Goal: Task Accomplishment & Management: Complete application form

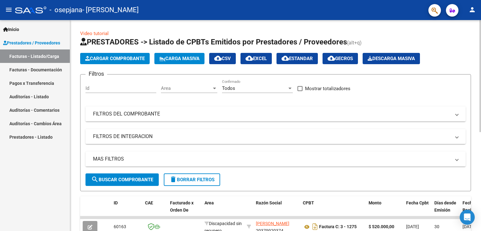
click at [102, 55] on button "Cargar Comprobante" at bounding box center [114, 58] width 69 height 11
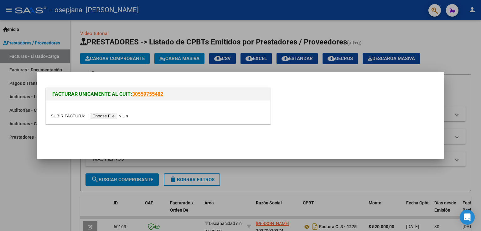
click at [116, 121] on div at bounding box center [158, 111] width 224 height 23
click at [119, 117] on input "file" at bounding box center [90, 116] width 79 height 7
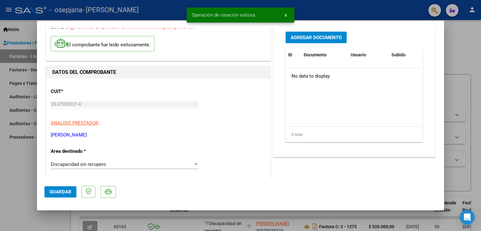
scroll to position [94, 0]
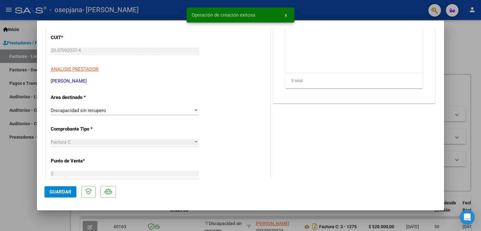
click at [119, 112] on div "Discapacidad sin recupero" at bounding box center [122, 111] width 142 height 6
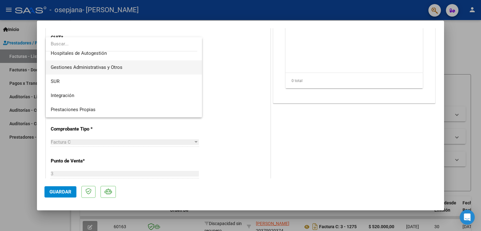
scroll to position [0, 0]
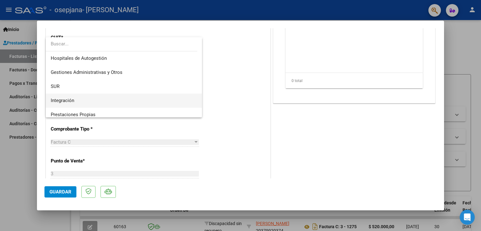
click at [84, 100] on span "Integración" at bounding box center [124, 101] width 146 height 14
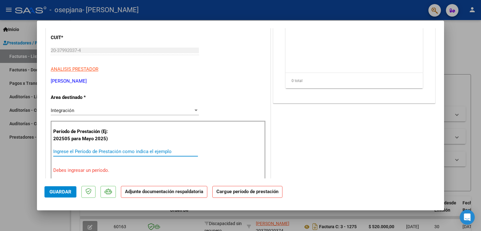
click at [97, 153] on input "Ingrese el Período de Prestación como indica el ejemplo" at bounding box center [125, 152] width 145 height 6
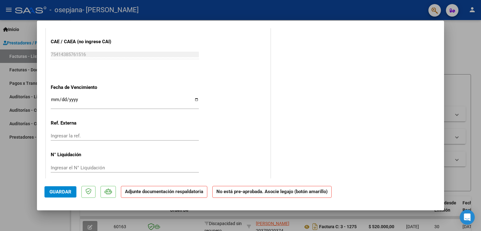
scroll to position [393, 0]
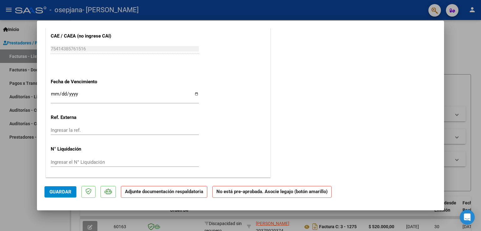
type input "202509"
click at [54, 92] on input "Ingresar la fecha" at bounding box center [125, 96] width 148 height 10
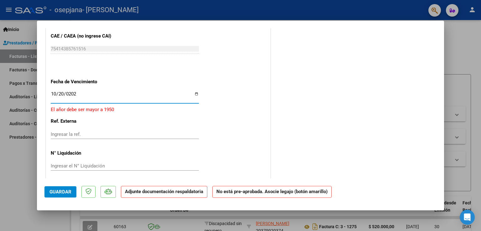
type input "[DATE]"
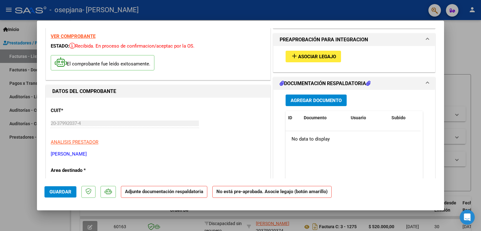
scroll to position [0, 0]
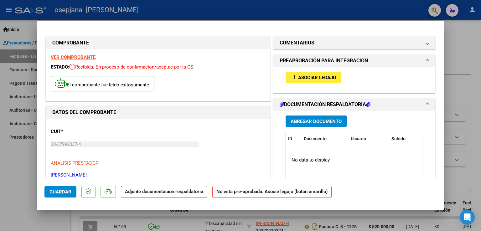
click at [313, 77] on span "Asociar Legajo" at bounding box center [317, 78] width 38 height 6
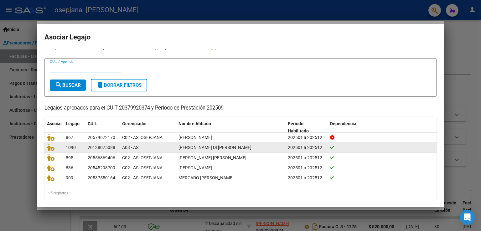
scroll to position [13, 0]
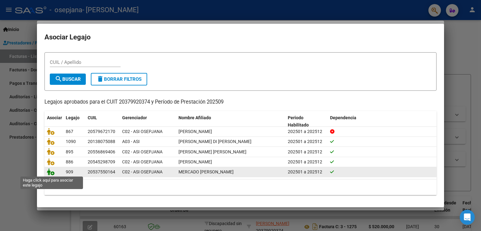
click at [50, 171] on icon at bounding box center [51, 171] width 8 height 7
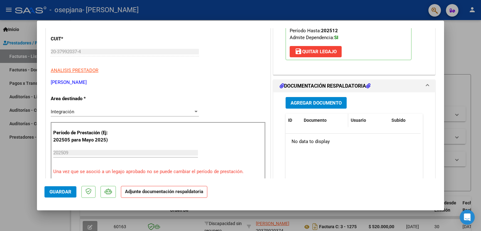
scroll to position [94, 0]
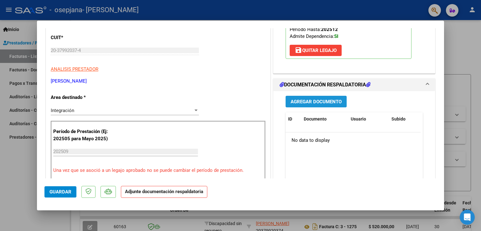
click at [330, 104] on span "Agregar Documento" at bounding box center [315, 102] width 51 height 6
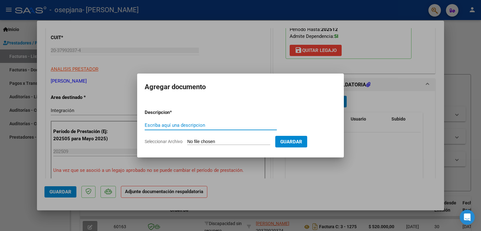
click at [169, 125] on input "Escriba aquí una descripcion" at bounding box center [211, 125] width 132 height 6
click at [222, 149] on form "Descripcion * Planilla asistencia Mercado Colegio Escriba aquí una descripcion …" at bounding box center [241, 127] width 192 height 46
click at [219, 142] on input "Seleccionar Archivo" at bounding box center [228, 142] width 83 height 6
click at [205, 122] on div "Planilla asistencia Mercado Colegio Escriba aquí una descripcion" at bounding box center [211, 125] width 132 height 9
drag, startPoint x: 205, startPoint y: 124, endPoint x: 255, endPoint y: 130, distance: 50.5
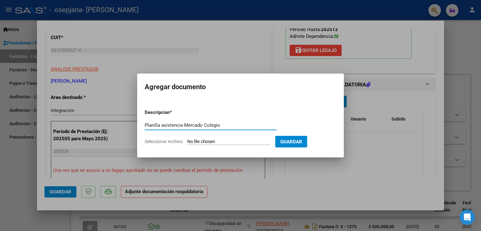
click at [254, 130] on div "Planilla asistencia Mercado Colegio Escriba aquí una descripcion" at bounding box center [211, 128] width 132 height 15
click at [255, 130] on div "Planilla asistencia Mercado Colegio Escriba aquí una descripcion" at bounding box center [211, 128] width 132 height 15
click at [238, 123] on input "Planilla asistencia Mercado Colegio" at bounding box center [211, 125] width 132 height 6
drag, startPoint x: 204, startPoint y: 123, endPoint x: 237, endPoint y: 122, distance: 32.9
click at [238, 123] on input "Planilla asistencia Mercado Colegio" at bounding box center [211, 125] width 132 height 6
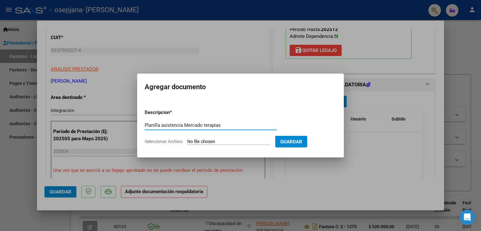
type input "Planilla asistencia Mercado terapias"
click at [241, 140] on input "Seleccionar Archivo" at bounding box center [228, 142] width 83 height 6
type input "C:\fakepath\Planilla asistencia Terapias.jpeg"
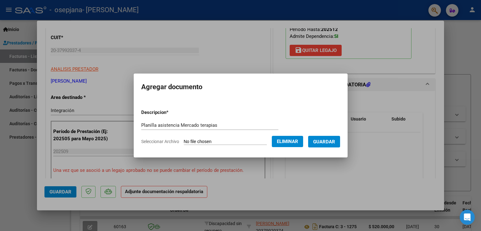
click at [332, 143] on span "Guardar" at bounding box center [324, 142] width 22 height 6
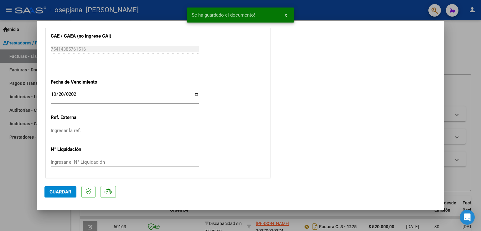
scroll to position [347, 0]
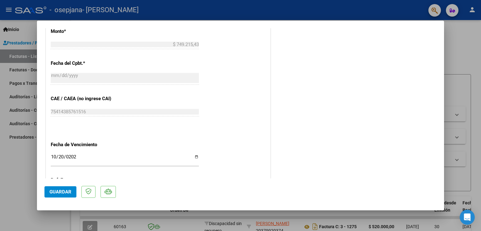
click at [65, 191] on span "Guardar" at bounding box center [60, 192] width 22 height 6
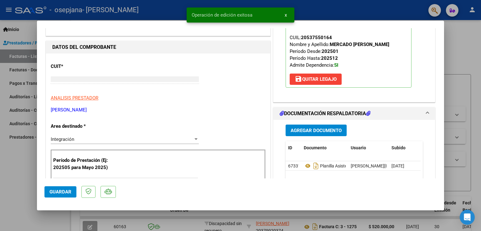
type input "$ 0,00"
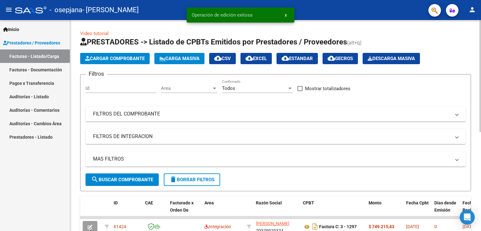
scroll to position [31, 0]
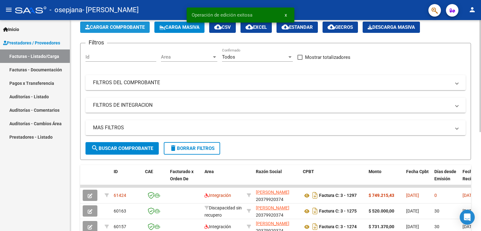
click at [122, 27] on span "Cargar Comprobante" at bounding box center [114, 27] width 59 height 6
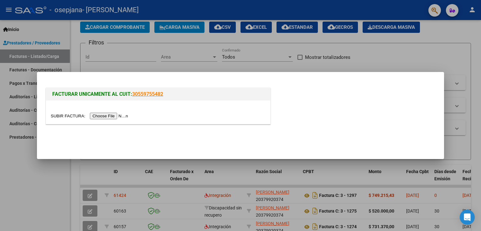
click at [113, 114] on input "file" at bounding box center [90, 116] width 79 height 7
click at [101, 116] on input "file" at bounding box center [90, 116] width 79 height 7
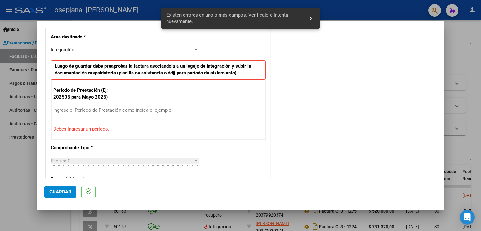
scroll to position [111, 0]
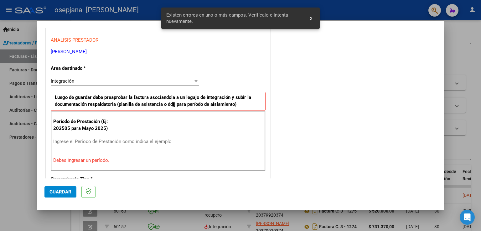
click at [79, 140] on input "Ingrese el Período de Prestación como indica el ejemplo" at bounding box center [125, 142] width 145 height 6
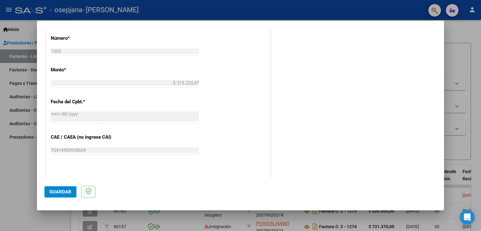
scroll to position [362, 0]
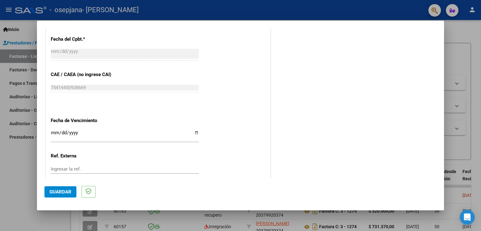
type input "202509"
click at [56, 131] on input "Ingresar la fecha" at bounding box center [125, 135] width 148 height 10
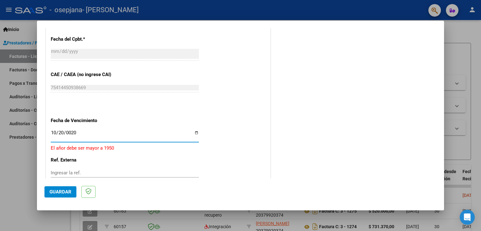
type input "0205-10-20"
type input "[DATE]"
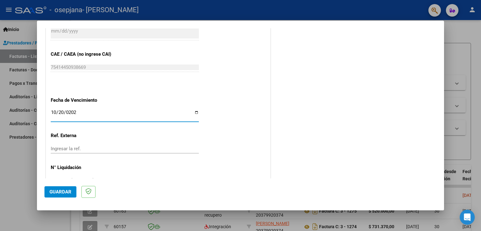
scroll to position [400, 0]
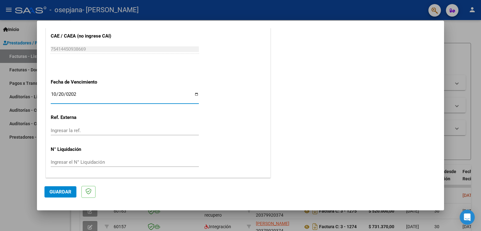
click at [61, 190] on span "Guardar" at bounding box center [60, 192] width 22 height 6
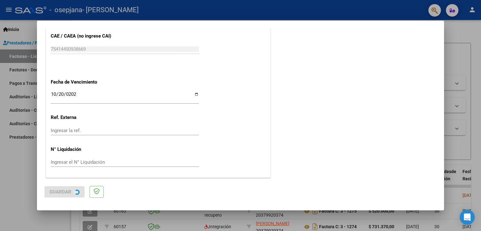
scroll to position [0, 0]
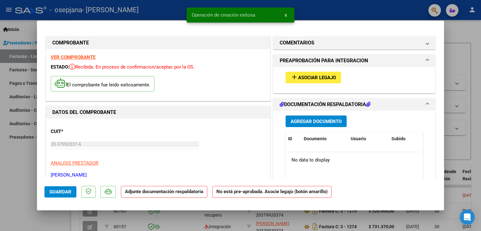
click at [303, 80] on span "Asociar Legajo" at bounding box center [317, 78] width 38 height 6
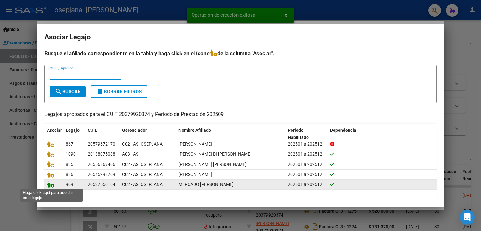
click at [51, 187] on icon at bounding box center [51, 184] width 8 height 7
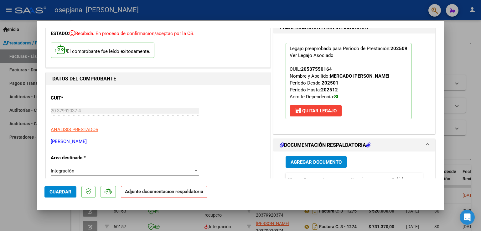
scroll to position [94, 0]
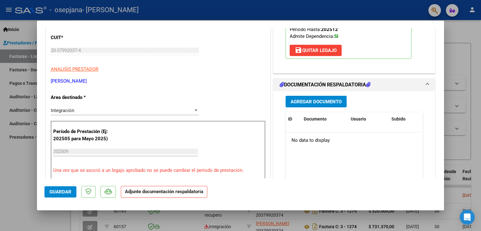
click at [327, 99] on span "Agregar Documento" at bounding box center [315, 102] width 51 height 6
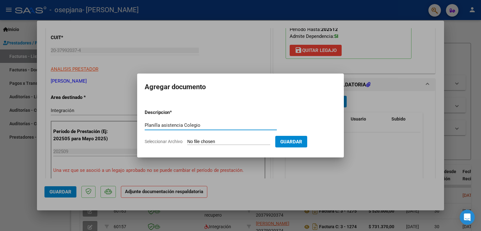
type input "Planilla asistencia Colegio"
click at [199, 141] on input "Seleccionar Archivo" at bounding box center [228, 142] width 83 height 6
type input "C:\fakepath\WhatsApp Image [DATE] 18.19.09.jpeg"
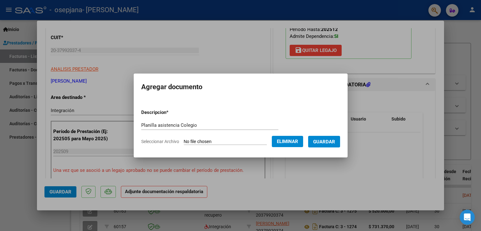
click at [330, 147] on form "Descripcion * Planilla asistencia Colegio Escriba aquí una descripcion Seleccio…" at bounding box center [240, 127] width 199 height 46
click at [331, 143] on span "Guardar" at bounding box center [324, 142] width 22 height 6
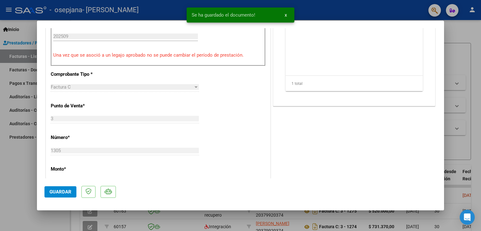
scroll to position [157, 0]
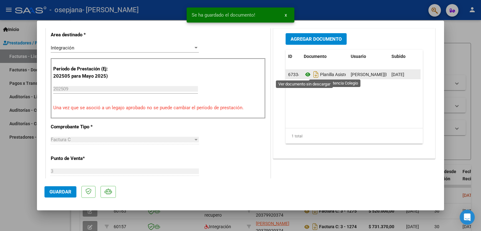
click at [306, 75] on icon at bounding box center [308, 75] width 8 height 8
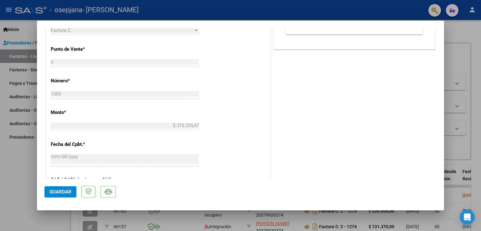
scroll to position [313, 0]
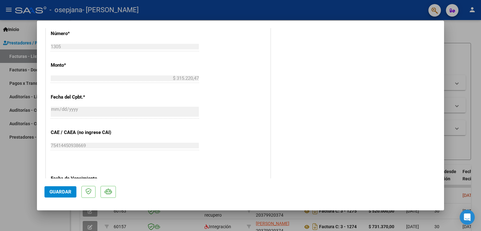
click at [64, 184] on mat-dialog-actions "Guardar" at bounding box center [240, 190] width 392 height 25
click at [61, 193] on span "Guardar" at bounding box center [60, 192] width 22 height 6
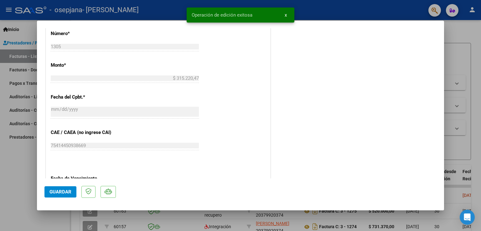
type input "$ 0,00"
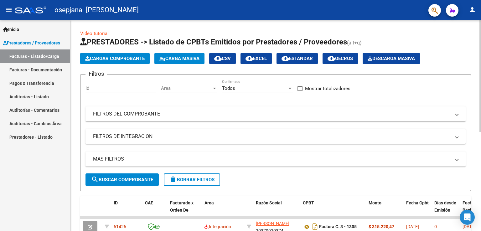
scroll to position [0, 0]
click at [121, 56] on span "Cargar Comprobante" at bounding box center [114, 59] width 59 height 6
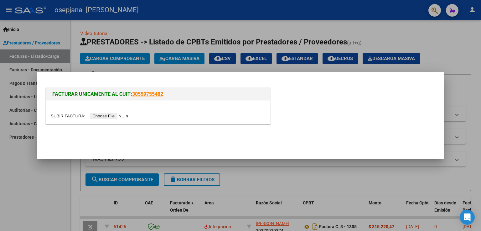
click at [119, 114] on input "file" at bounding box center [90, 116] width 79 height 7
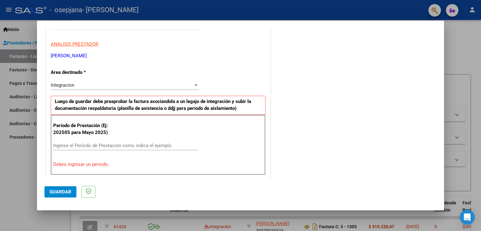
scroll to position [103, 0]
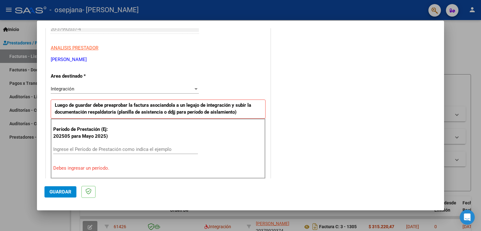
click at [102, 147] on input "Ingrese el Período de Prestación como indica el ejemplo" at bounding box center [125, 149] width 145 height 6
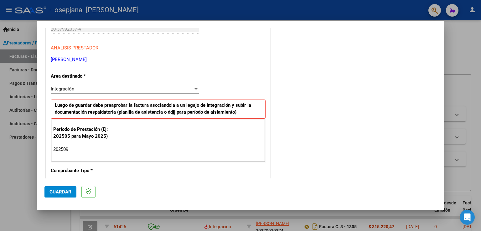
type input "202509"
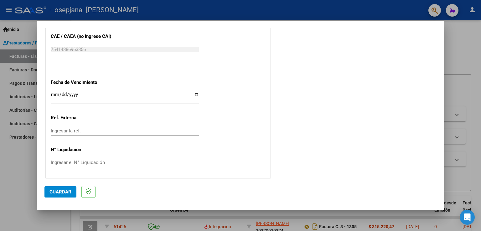
scroll to position [400, 0]
click at [55, 92] on input "Ingresar la fecha" at bounding box center [125, 97] width 148 height 10
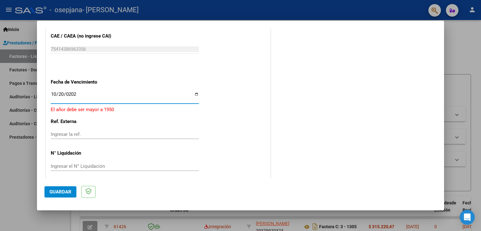
type input "[DATE]"
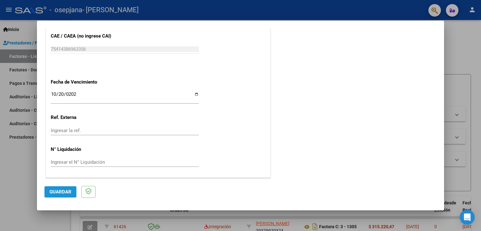
click at [58, 188] on button "Guardar" at bounding box center [60, 191] width 32 height 11
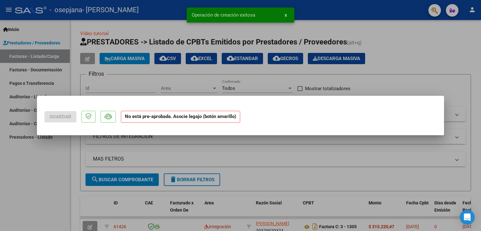
scroll to position [0, 0]
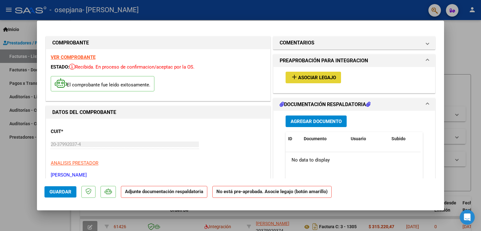
click at [311, 74] on button "add Asociar Legajo" at bounding box center [312, 78] width 55 height 12
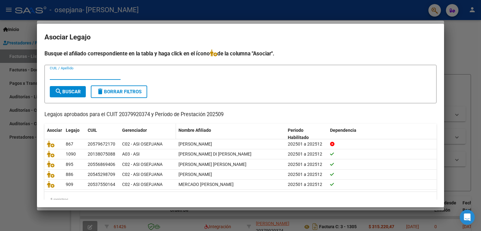
scroll to position [13, 0]
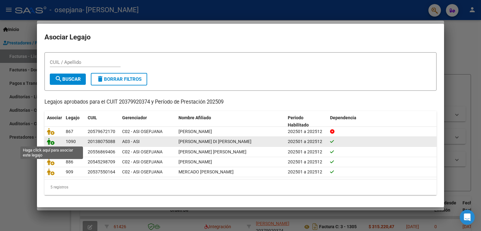
click at [51, 141] on icon at bounding box center [51, 141] width 8 height 7
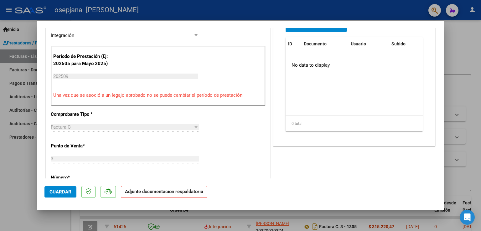
scroll to position [157, 0]
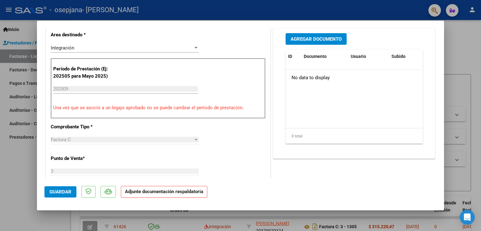
click at [321, 38] on span "Agregar Documento" at bounding box center [315, 39] width 51 height 6
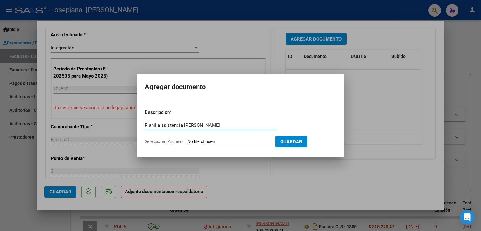
type input "Planilla asistencia [PERSON_NAME]"
click at [237, 139] on input "Seleccionar Archivo" at bounding box center [228, 142] width 83 height 6
click at [226, 139] on input "Seleccionar Archivo" at bounding box center [228, 142] width 83 height 6
type input "C:\fakepath\Planilla asistencia [PERSON_NAME].jpeg"
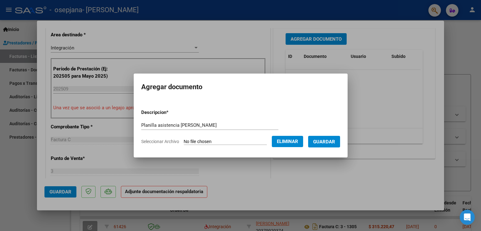
click at [327, 147] on button "Guardar" at bounding box center [324, 142] width 32 height 12
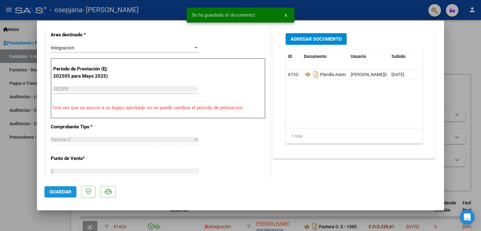
click at [70, 193] on span "Guardar" at bounding box center [60, 192] width 22 height 6
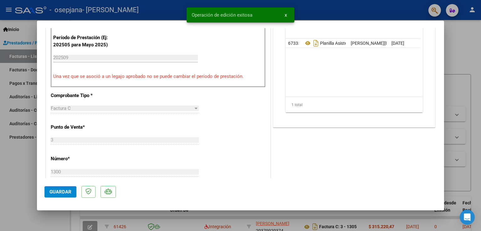
click at [462, 100] on div at bounding box center [240, 115] width 481 height 231
type input "$ 0,00"
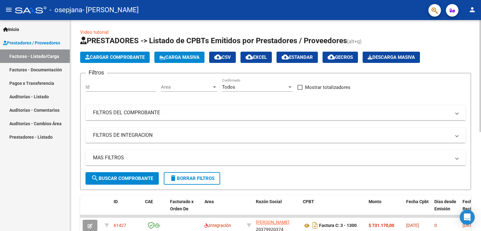
scroll to position [0, 0]
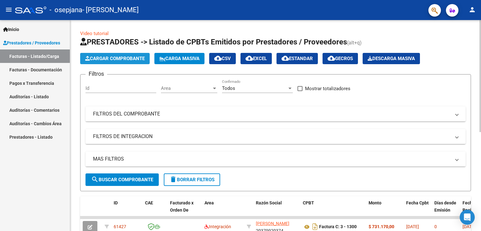
click at [126, 59] on span "Cargar Comprobante" at bounding box center [114, 59] width 59 height 6
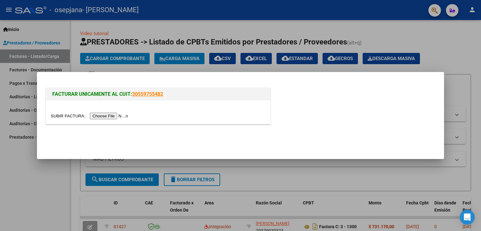
click at [123, 116] on input "file" at bounding box center [90, 116] width 79 height 7
click at [119, 115] on input "file" at bounding box center [90, 116] width 79 height 7
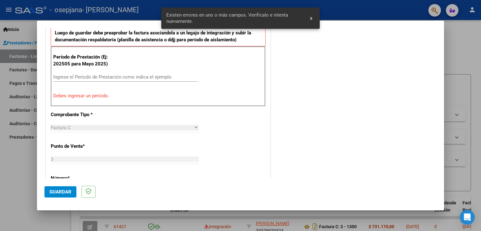
scroll to position [174, 0]
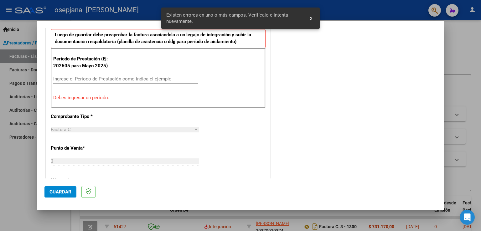
click at [80, 74] on div "Ingrese el Período de Prestación como indica el ejemplo" at bounding box center [125, 78] width 145 height 9
click at [83, 78] on input "Ingrese el Período de Prestación como indica el ejemplo" at bounding box center [125, 79] width 145 height 6
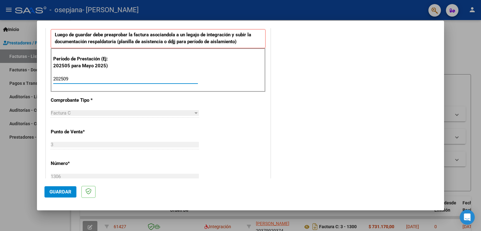
type input "202509"
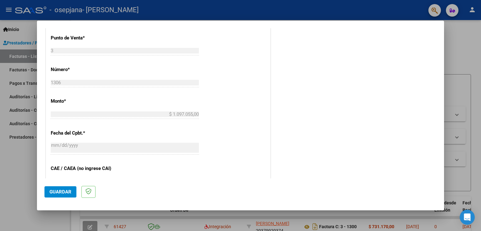
scroll to position [400, 0]
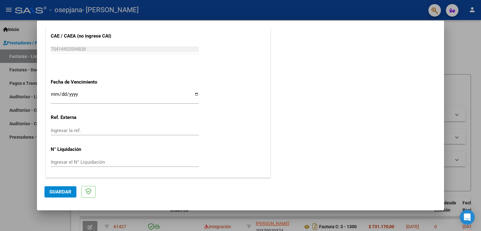
click at [56, 92] on input "Ingresar la fecha" at bounding box center [125, 97] width 148 height 10
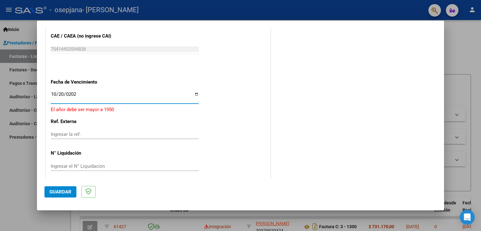
type input "[DATE]"
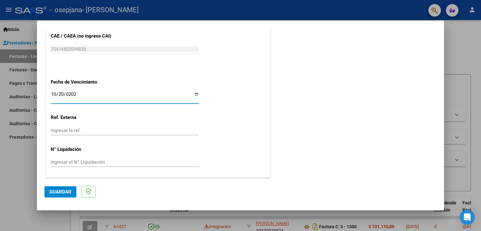
click at [55, 196] on button "Guardar" at bounding box center [60, 191] width 32 height 11
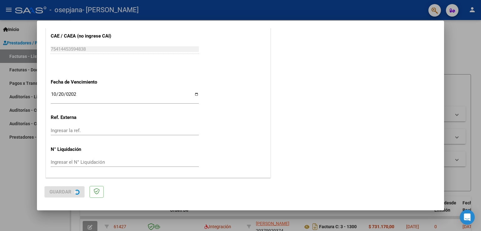
scroll to position [0, 0]
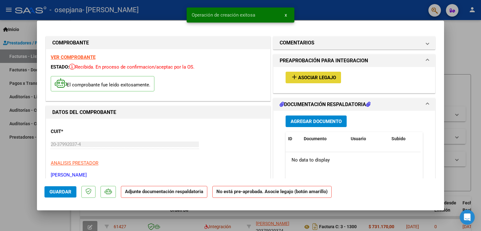
click at [298, 73] on button "add Asociar Legajo" at bounding box center [312, 78] width 55 height 12
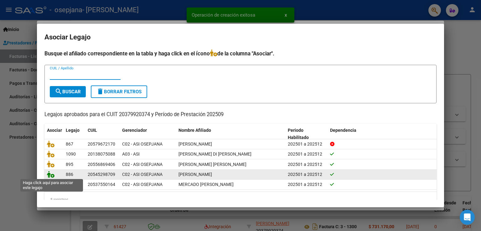
click at [51, 176] on icon at bounding box center [51, 174] width 8 height 7
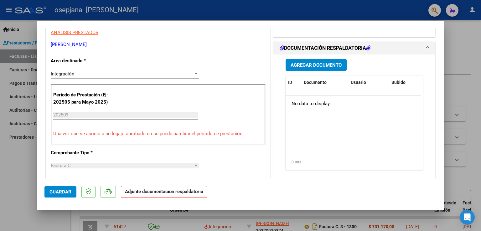
scroll to position [94, 0]
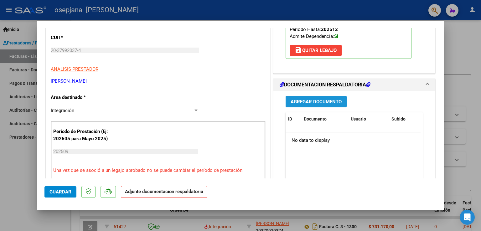
click at [307, 100] on span "Agregar Documento" at bounding box center [315, 102] width 51 height 6
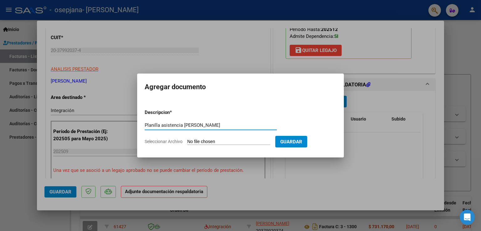
type input "Planilla asistencia [PERSON_NAME]"
click at [230, 140] on input "Seleccionar Archivo" at bounding box center [228, 142] width 83 height 6
click at [226, 141] on input "Seleccionar Archivo" at bounding box center [228, 142] width 83 height 6
type input "C:\fakepath\Planilla asistencia [PERSON_NAME].jpeg"
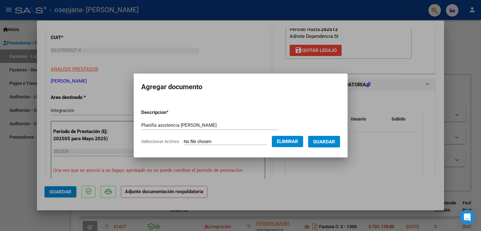
click at [325, 144] on span "Guardar" at bounding box center [324, 142] width 22 height 6
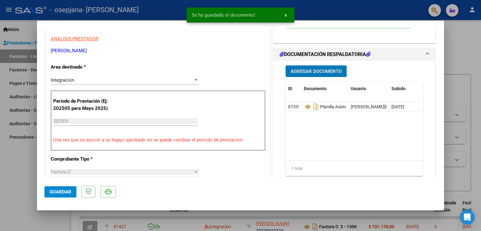
scroll to position [219, 0]
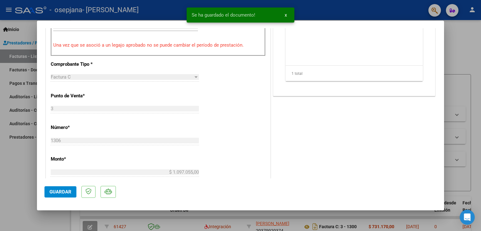
click at [66, 189] on span "Guardar" at bounding box center [60, 192] width 22 height 6
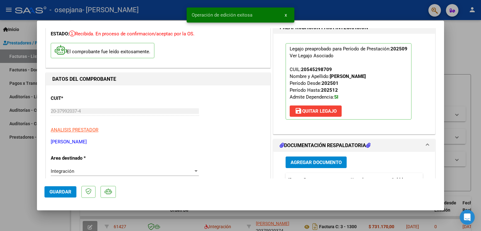
scroll to position [31, 0]
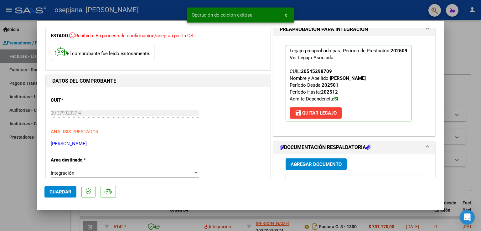
click at [0, 153] on div at bounding box center [240, 115] width 481 height 231
type input "$ 0,00"
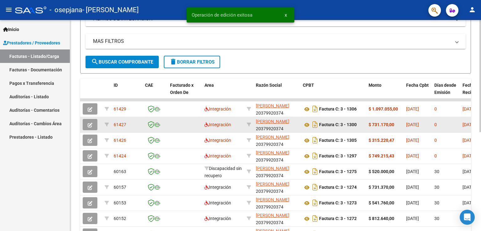
scroll to position [157, 0]
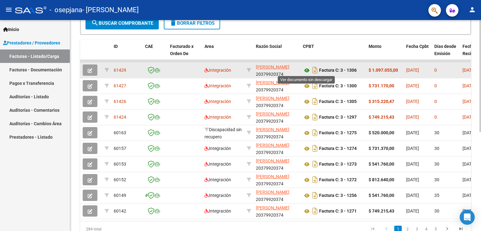
click at [305, 67] on icon at bounding box center [307, 71] width 8 height 8
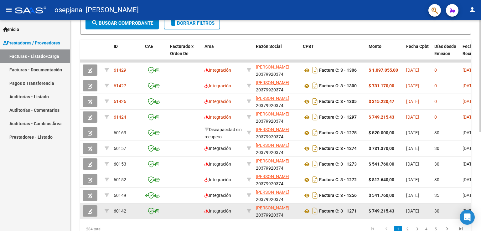
drag, startPoint x: 301, startPoint y: 211, endPoint x: 260, endPoint y: 209, distance: 41.7
click at [301, 211] on datatable-body-cell "Factura C: 3 - 1271" at bounding box center [333, 210] width 66 height 15
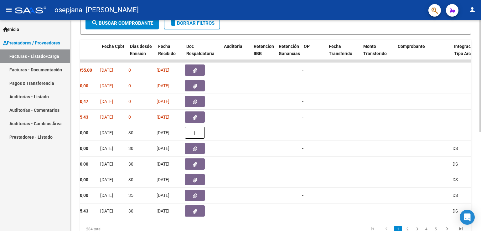
scroll to position [0, 304]
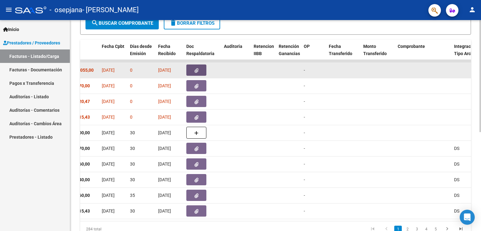
click at [192, 68] on button "button" at bounding box center [196, 69] width 20 height 11
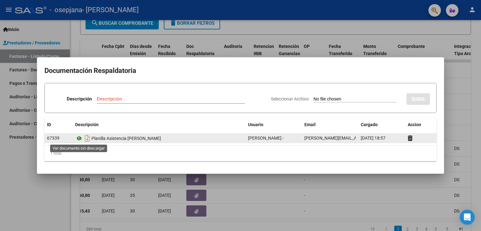
click at [80, 139] on icon at bounding box center [79, 139] width 8 height 8
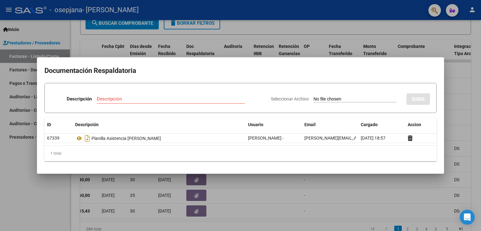
click at [316, 44] on div at bounding box center [240, 115] width 481 height 231
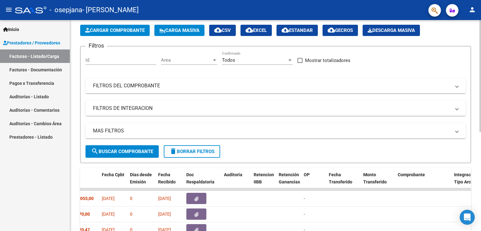
scroll to position [0, 0]
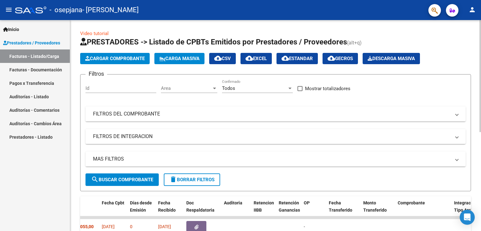
click at [118, 59] on span "Cargar Comprobante" at bounding box center [114, 59] width 59 height 6
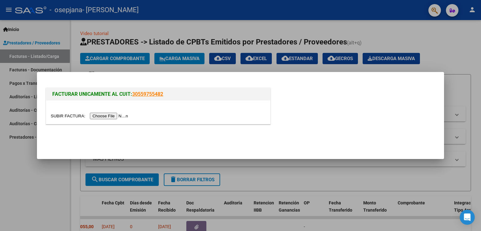
click at [107, 117] on input "file" at bounding box center [90, 116] width 79 height 7
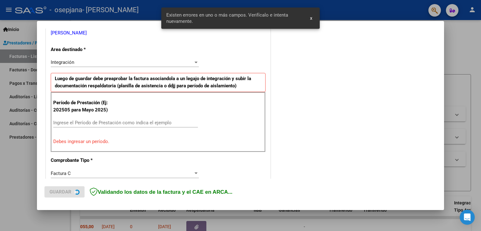
scroll to position [142, 0]
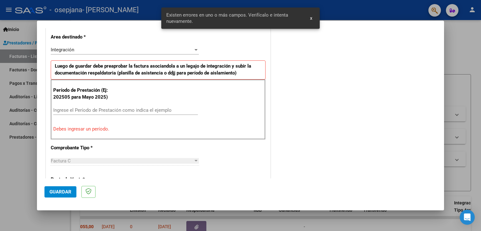
click at [78, 112] on input "Ingrese el Período de Prestación como indica el ejemplo" at bounding box center [125, 110] width 145 height 6
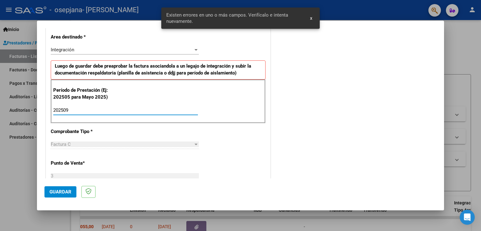
type input "202509"
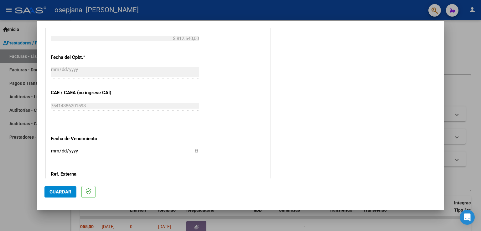
scroll to position [376, 0]
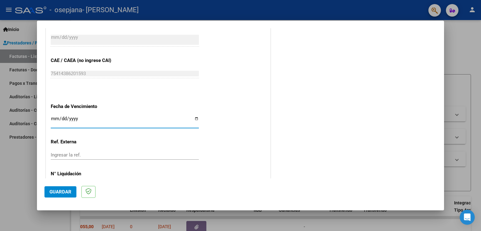
click at [54, 117] on input "Ingresar la fecha" at bounding box center [125, 121] width 148 height 10
type input "[DATE]"
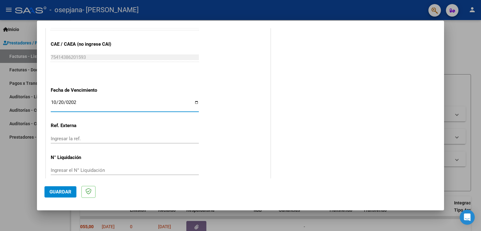
scroll to position [400, 0]
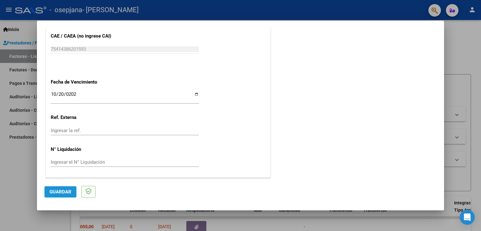
click at [67, 189] on span "Guardar" at bounding box center [60, 192] width 22 height 6
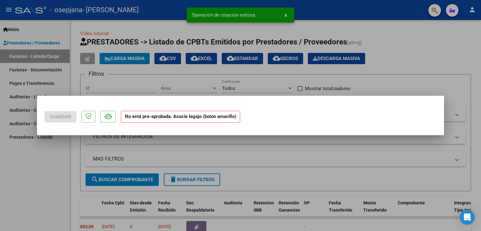
scroll to position [0, 0]
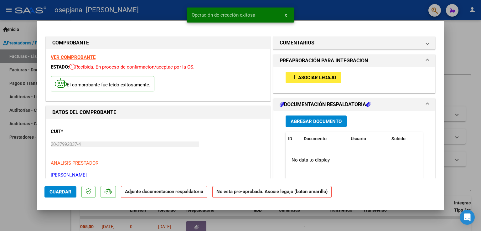
click at [331, 75] on span "Asociar Legajo" at bounding box center [317, 78] width 38 height 6
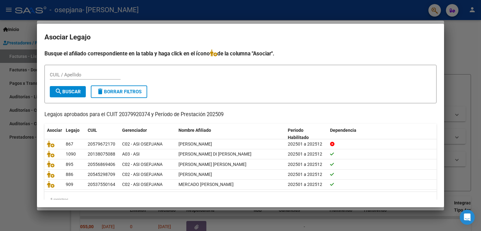
drag, startPoint x: 50, startPoint y: 176, endPoint x: 323, endPoint y: 36, distance: 306.6
click at [323, 36] on h2 "Asociar Legajo" at bounding box center [240, 37] width 392 height 12
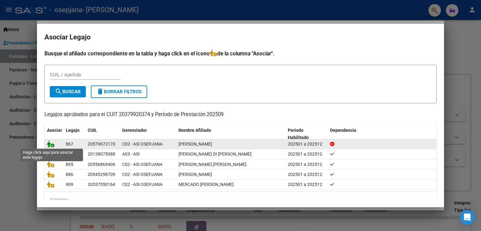
click at [52, 145] on icon at bounding box center [51, 144] width 8 height 7
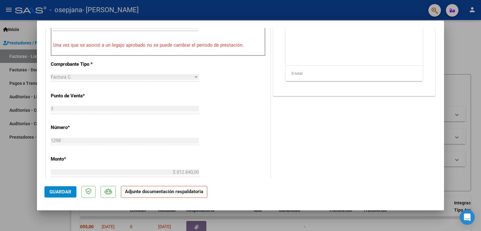
scroll to position [31, 0]
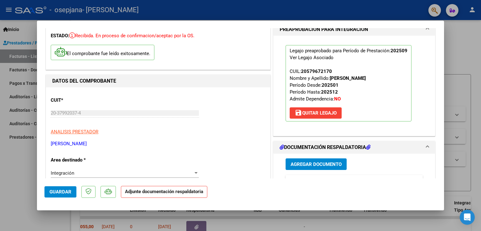
click at [315, 167] on button "Agregar Documento" at bounding box center [315, 164] width 61 height 12
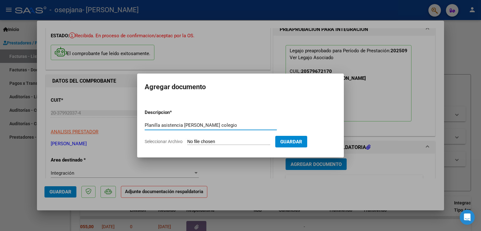
type input "Planilla asistencia [PERSON_NAME] colegio"
click at [229, 140] on input "Seleccionar Archivo" at bounding box center [228, 142] width 83 height 6
click at [251, 142] on input "Seleccionar Archivo" at bounding box center [228, 142] width 83 height 6
click at [241, 142] on input "Seleccionar Archivo" at bounding box center [228, 142] width 83 height 6
type input "C:\fakepath\Planilla asistencia Colegio [PERSON_NAME].jpeg"
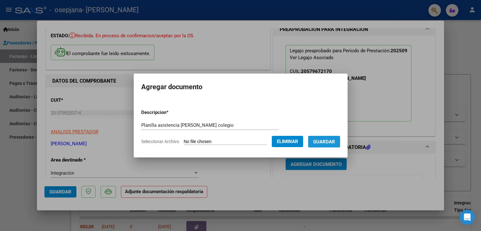
click at [330, 145] on button "Guardar" at bounding box center [324, 142] width 32 height 12
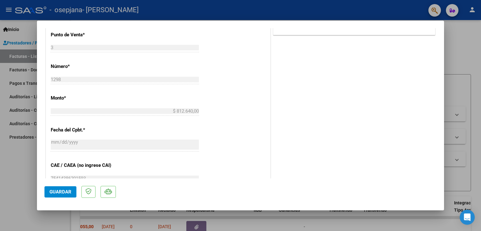
scroll to position [284, 0]
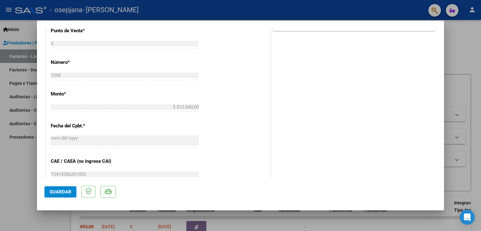
click at [53, 191] on span "Guardar" at bounding box center [60, 192] width 22 height 6
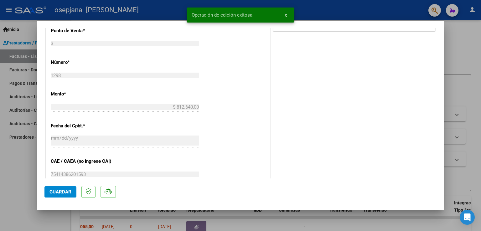
type input "$ 0,00"
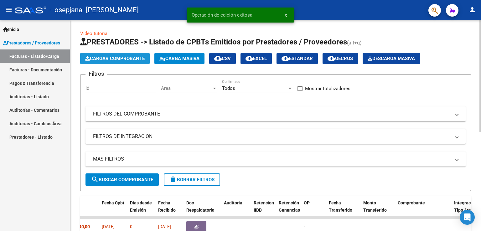
click at [117, 59] on span "Cargar Comprobante" at bounding box center [114, 59] width 59 height 6
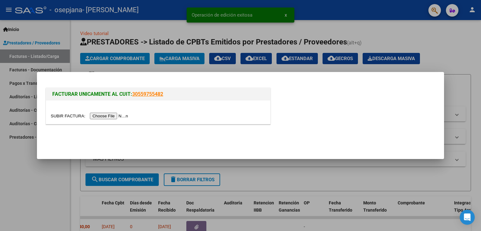
click at [117, 113] on input "file" at bounding box center [90, 116] width 79 height 7
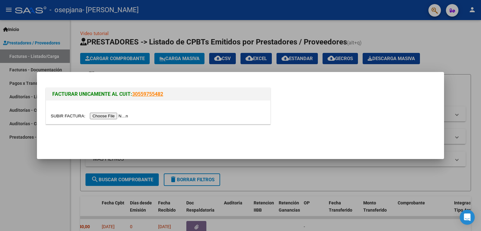
click at [113, 117] on input "file" at bounding box center [90, 116] width 79 height 7
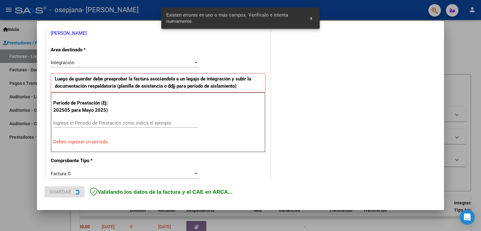
scroll to position [131, 0]
click at [87, 120] on input "Ingrese el Período de Prestación como indica el ejemplo" at bounding box center [125, 123] width 145 height 6
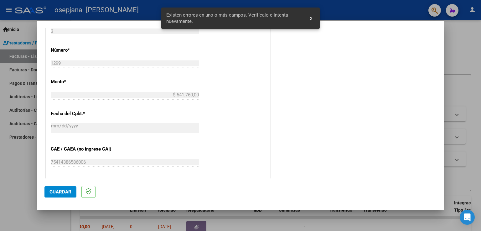
scroll to position [400, 0]
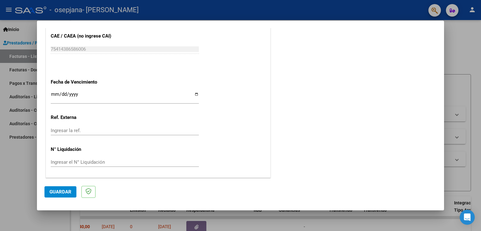
type input "202509"
click at [54, 94] on input "Ingresar la fecha" at bounding box center [125, 97] width 148 height 10
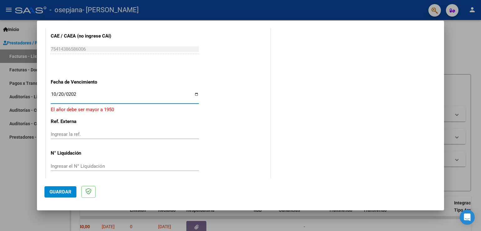
type input "[DATE]"
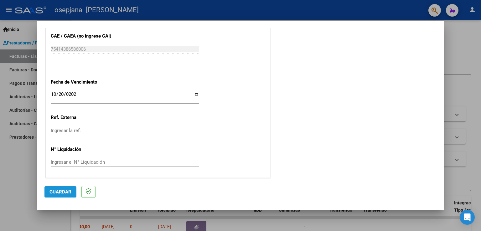
click at [52, 189] on span "Guardar" at bounding box center [60, 192] width 22 height 6
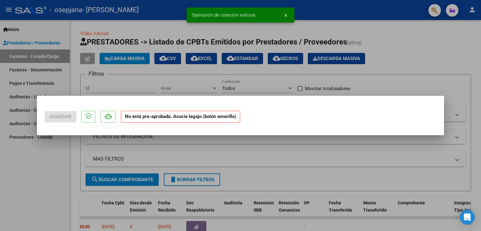
scroll to position [0, 0]
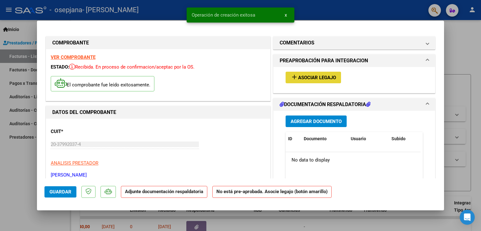
click at [304, 74] on button "add Asociar Legajo" at bounding box center [312, 78] width 55 height 12
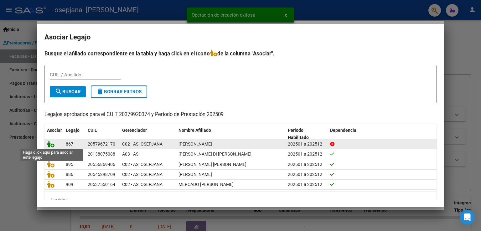
click at [53, 144] on icon at bounding box center [51, 144] width 8 height 7
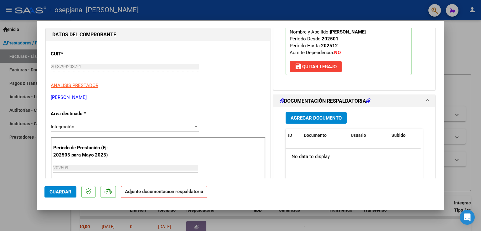
scroll to position [31, 0]
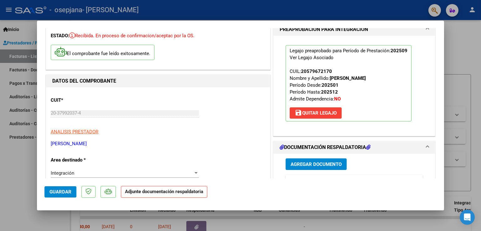
click at [297, 164] on span "Agregar Documento" at bounding box center [315, 165] width 51 height 6
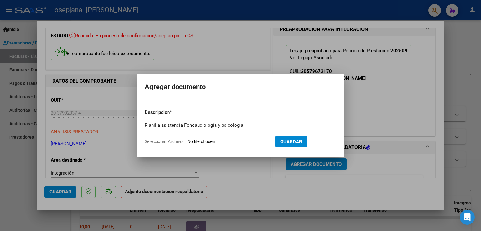
type input "Planilla asistencia Fonoaudiologia y psicologia"
click at [229, 142] on input "Seleccionar Archivo" at bounding box center [228, 142] width 83 height 6
type input "C:\fakepath\Planilla asistencia Terapias [PERSON_NAME].jpeg"
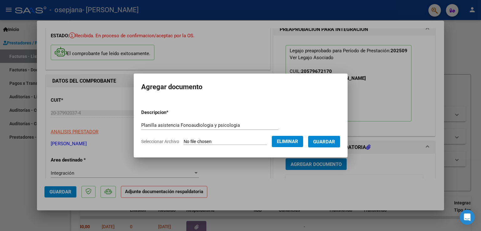
click at [332, 141] on span "Guardar" at bounding box center [324, 142] width 22 height 6
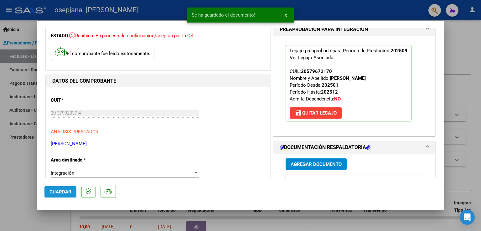
click at [62, 188] on button "Guardar" at bounding box center [60, 191] width 32 height 11
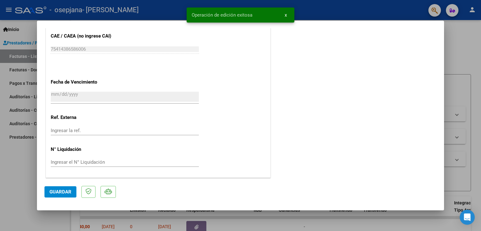
type input "$ 0,00"
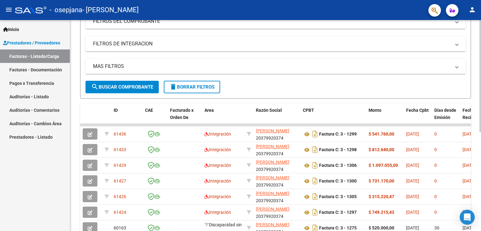
scroll to position [0, 0]
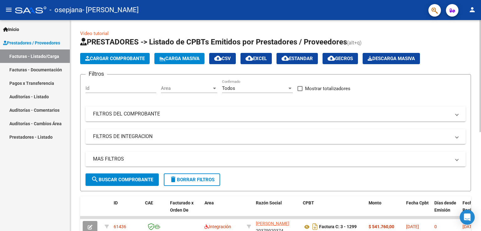
click at [124, 54] on button "Cargar Comprobante" at bounding box center [114, 58] width 69 height 11
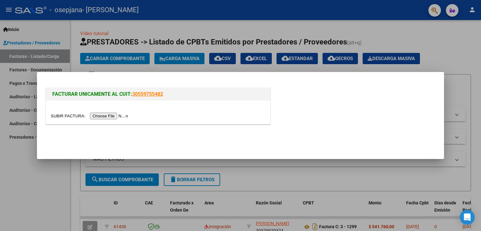
click at [111, 116] on input "file" at bounding box center [90, 116] width 79 height 7
click at [98, 116] on input "file" at bounding box center [90, 116] width 79 height 7
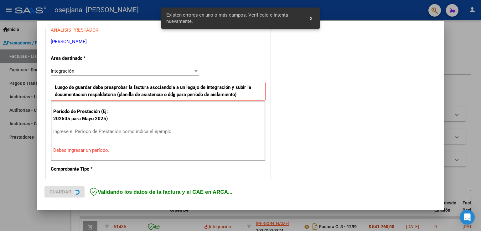
scroll to position [131, 0]
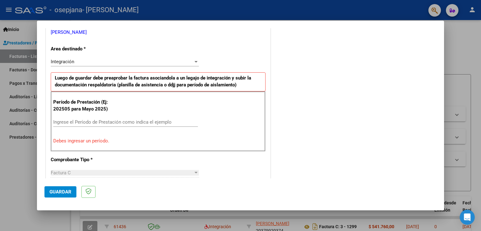
click at [86, 117] on div "Ingrese el Período de Prestación como indica el ejemplo" at bounding box center [125, 121] width 145 height 9
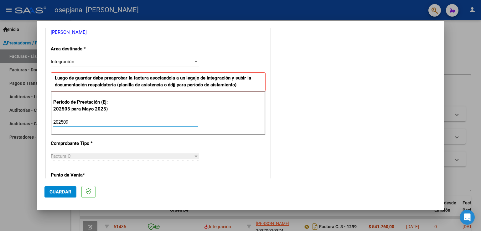
scroll to position [400, 0]
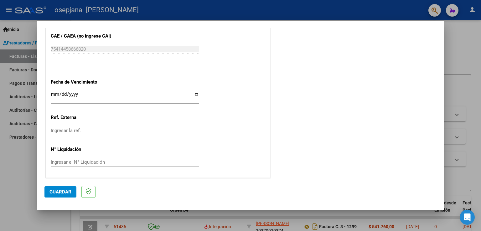
type input "202509"
click at [52, 92] on input "Ingresar la fecha" at bounding box center [125, 97] width 148 height 10
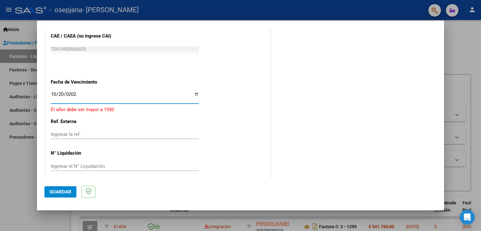
type input "[DATE]"
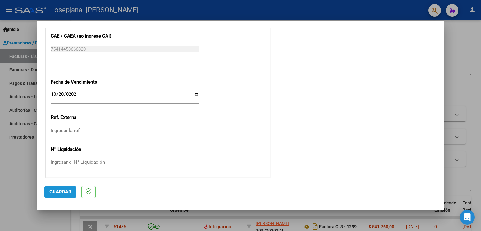
click at [45, 194] on button "Guardar" at bounding box center [60, 191] width 32 height 11
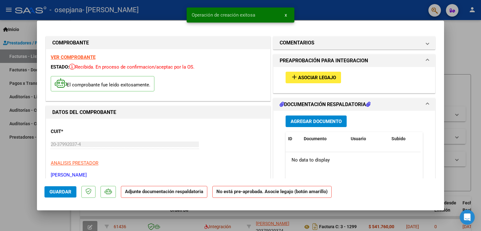
click at [332, 77] on span "Asociar Legajo" at bounding box center [317, 78] width 38 height 6
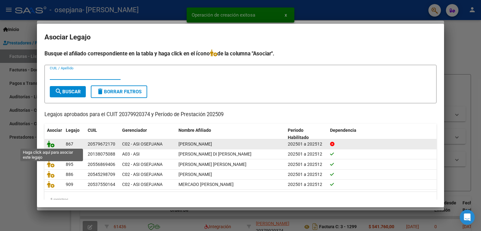
click at [50, 144] on icon at bounding box center [51, 144] width 8 height 7
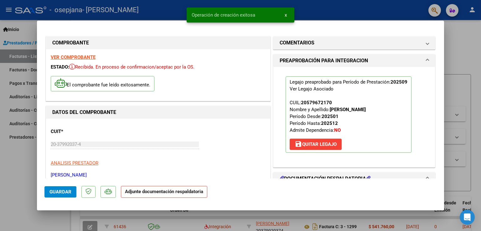
scroll to position [94, 0]
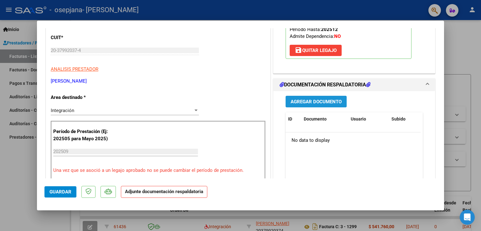
click at [320, 105] on button "Agregar Documento" at bounding box center [315, 102] width 61 height 12
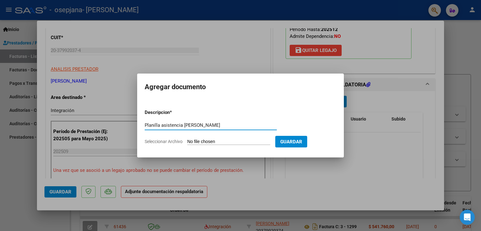
type input "Planilla asistencia [PERSON_NAME]"
click at [227, 139] on input "Seleccionar Archivo" at bounding box center [228, 142] width 83 height 6
click at [234, 141] on input "Seleccionar Archivo" at bounding box center [228, 142] width 83 height 6
type input "C:\fakepath\нB V8.pdf"
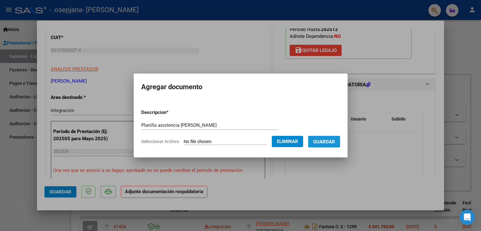
click at [335, 143] on span "Guardar" at bounding box center [324, 142] width 22 height 6
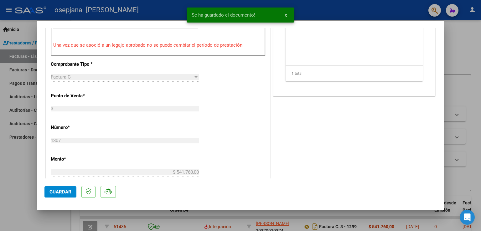
scroll to position [376, 0]
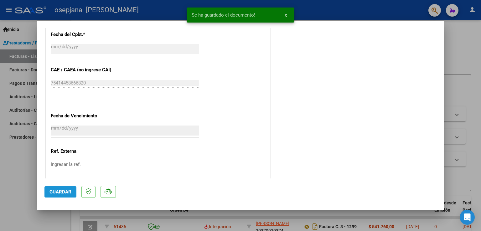
click at [63, 187] on button "Guardar" at bounding box center [60, 191] width 32 height 11
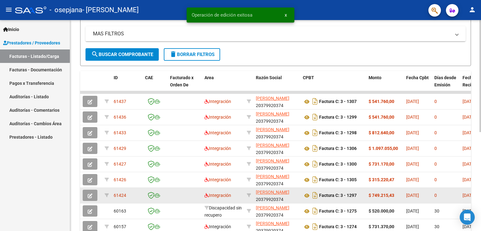
scroll to position [187, 0]
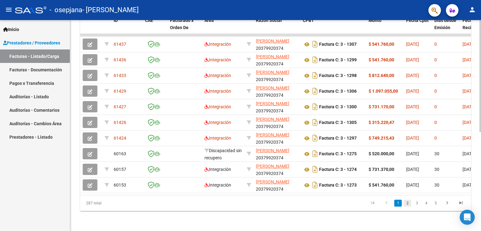
click at [409, 204] on link "2" at bounding box center [407, 203] width 8 height 7
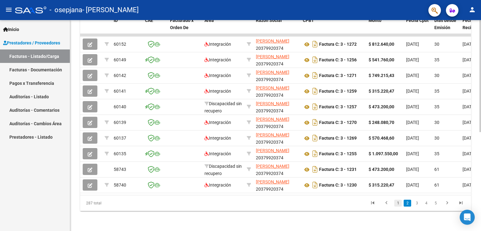
click at [397, 205] on link "1" at bounding box center [398, 203] width 8 height 7
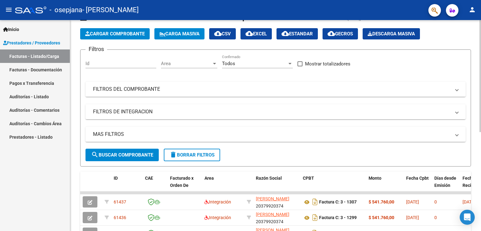
scroll to position [0, 0]
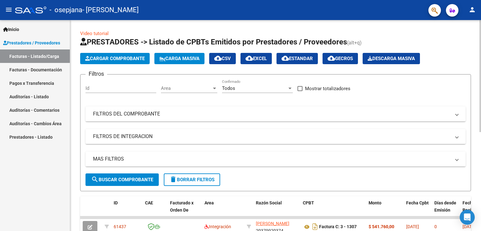
click at [116, 58] on span "Cargar Comprobante" at bounding box center [114, 59] width 59 height 6
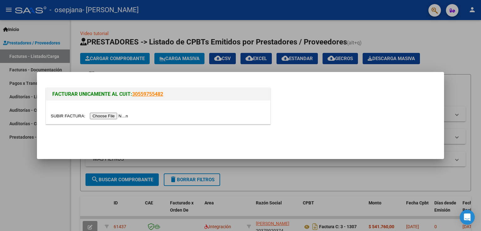
click at [121, 118] on input "file" at bounding box center [90, 116] width 79 height 7
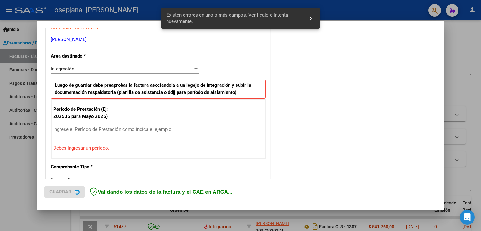
scroll to position [131, 0]
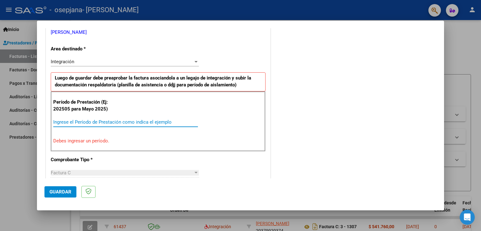
click at [88, 121] on input "Ingrese el Período de Prestación como indica el ejemplo" at bounding box center [125, 122] width 145 height 6
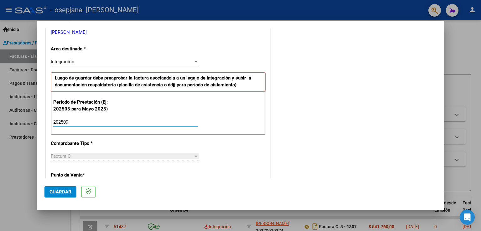
type input "202509"
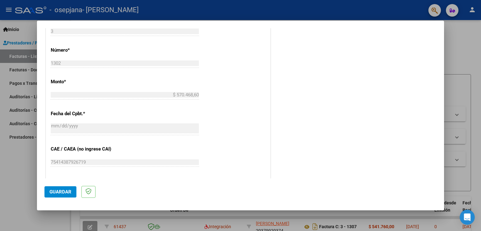
scroll to position [400, 0]
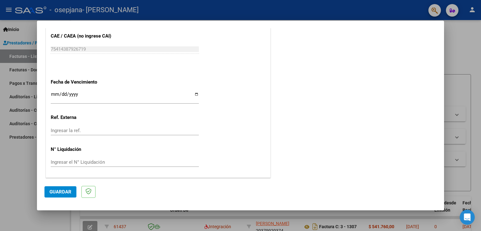
click at [56, 95] on input "Ingresar la fecha" at bounding box center [125, 97] width 148 height 10
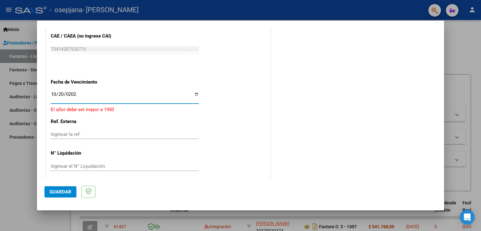
type input "[DATE]"
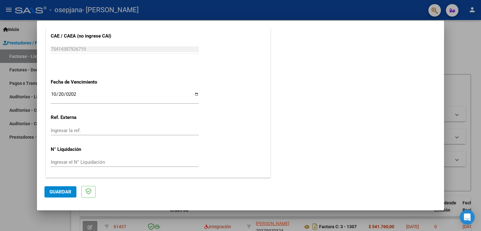
click at [59, 194] on span "Guardar" at bounding box center [60, 192] width 22 height 6
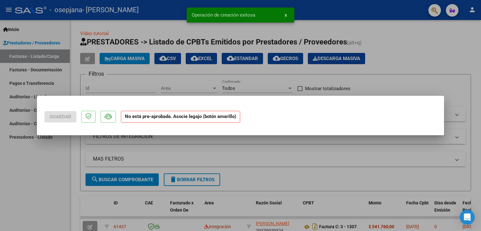
scroll to position [0, 0]
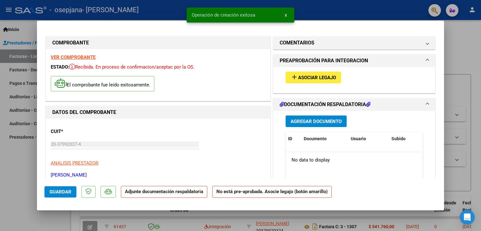
click at [306, 82] on button "add Asociar Legajo" at bounding box center [312, 78] width 55 height 12
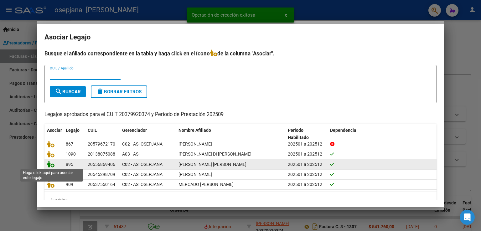
click at [52, 166] on icon at bounding box center [51, 164] width 8 height 7
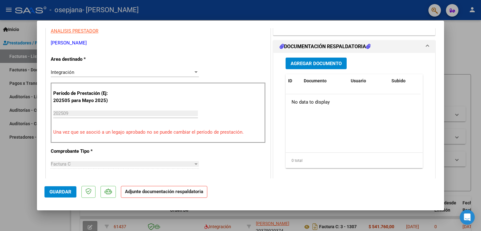
scroll to position [94, 0]
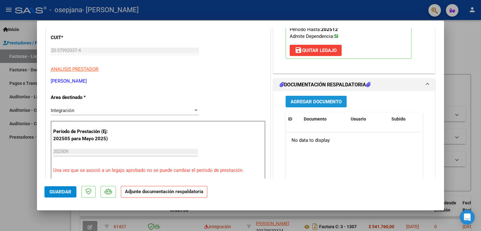
click at [285, 102] on button "Agregar Documento" at bounding box center [315, 102] width 61 height 12
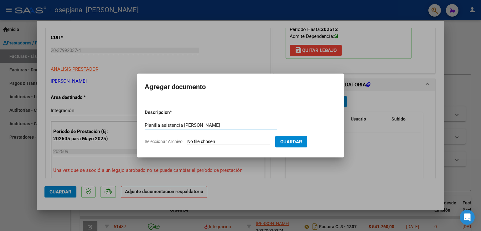
type input "Planilla asistencia [PERSON_NAME]"
click at [204, 142] on input "Seleccionar Archivo" at bounding box center [228, 142] width 83 height 6
click at [196, 141] on input "Seleccionar Archivo" at bounding box center [228, 142] width 83 height 6
type input "C:\fakepath\planilla terapias [PERSON_NAME].pdf"
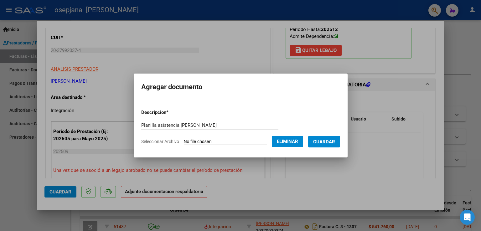
click at [333, 142] on span "Guardar" at bounding box center [324, 142] width 22 height 6
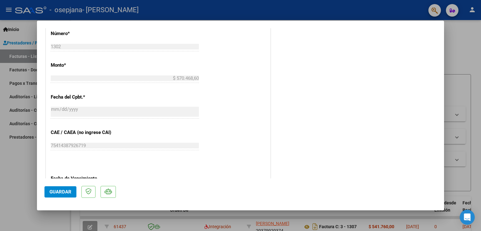
scroll to position [125, 0]
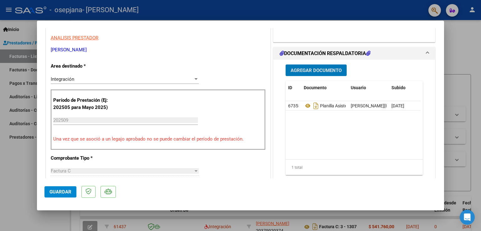
click at [62, 197] on button "Guardar" at bounding box center [60, 191] width 32 height 11
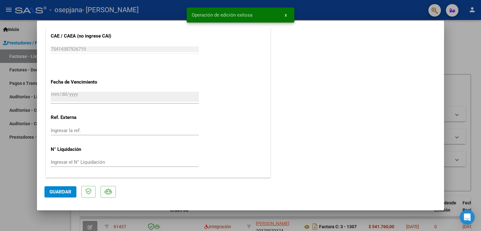
scroll to position [0, 0]
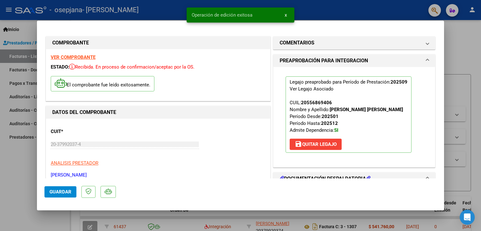
click at [465, 64] on div at bounding box center [240, 115] width 481 height 231
type input "$ 0,00"
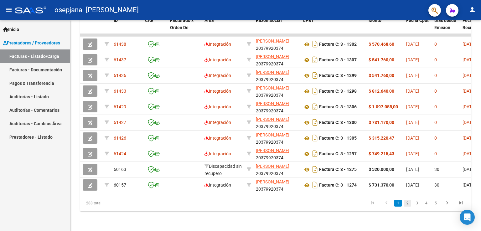
click at [409, 203] on link "2" at bounding box center [407, 203] width 8 height 7
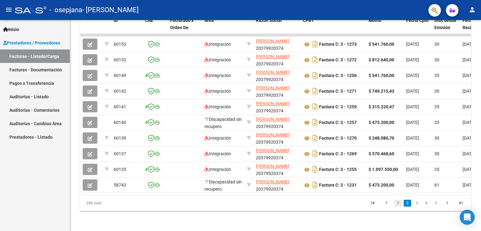
click at [399, 205] on link "1" at bounding box center [398, 203] width 8 height 7
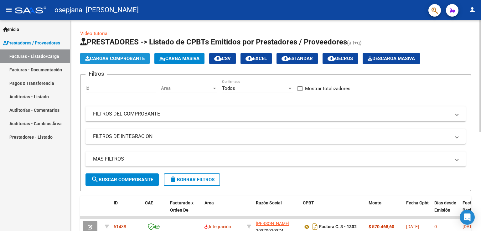
click at [128, 57] on span "Cargar Comprobante" at bounding box center [114, 59] width 59 height 6
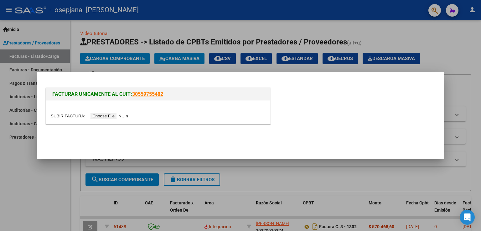
click at [113, 117] on input "file" at bounding box center [90, 116] width 79 height 7
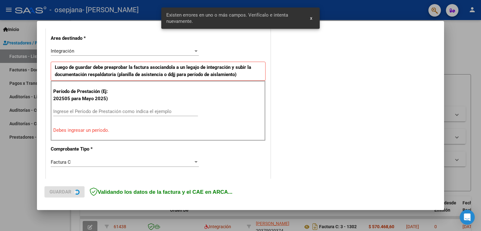
scroll to position [142, 0]
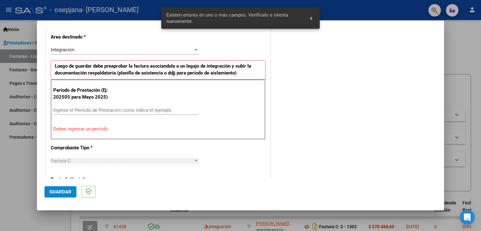
click at [116, 112] on input "Ingrese el Período de Prestación como indica el ejemplo" at bounding box center [125, 110] width 145 height 6
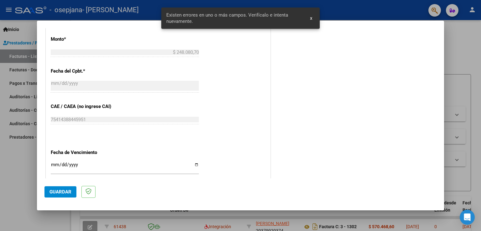
scroll to position [400, 0]
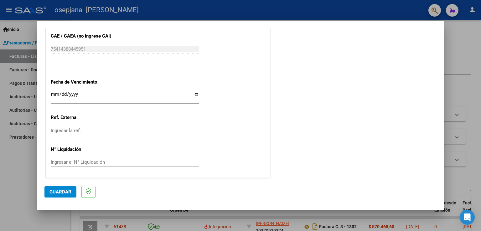
type input "202509"
click at [51, 92] on input "Ingresar la fecha" at bounding box center [125, 97] width 148 height 10
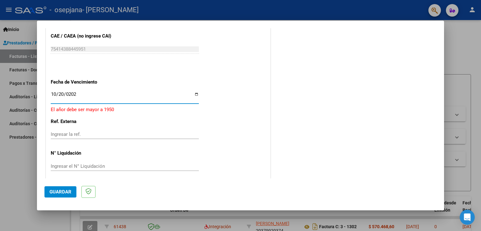
type input "[DATE]"
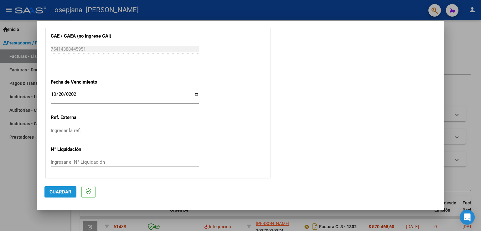
click at [64, 189] on span "Guardar" at bounding box center [60, 192] width 22 height 6
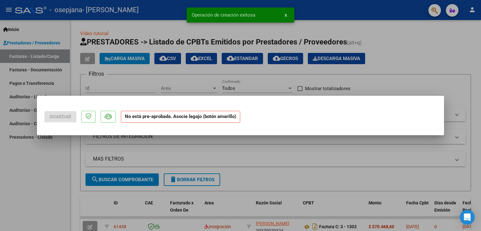
scroll to position [0, 0]
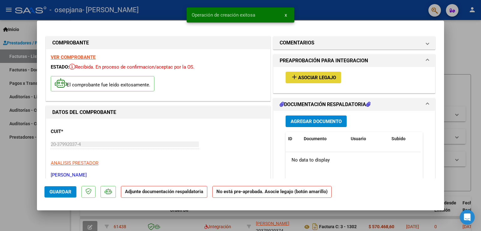
click at [321, 75] on span "Asociar Legajo" at bounding box center [317, 78] width 38 height 6
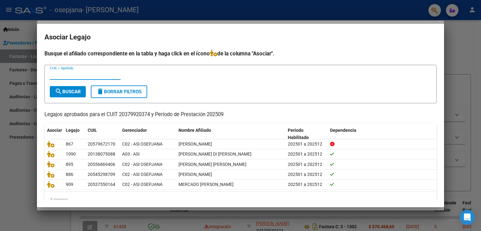
scroll to position [13, 0]
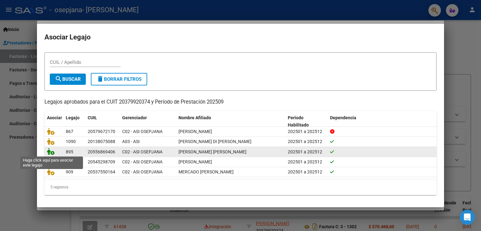
click at [48, 150] on icon at bounding box center [51, 151] width 8 height 7
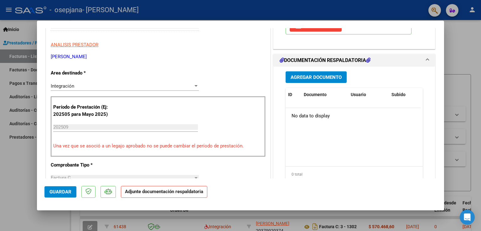
scroll to position [125, 0]
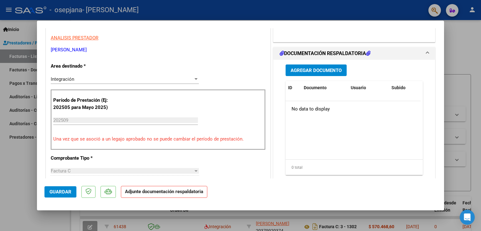
click at [311, 68] on span "Agregar Documento" at bounding box center [315, 71] width 51 height 6
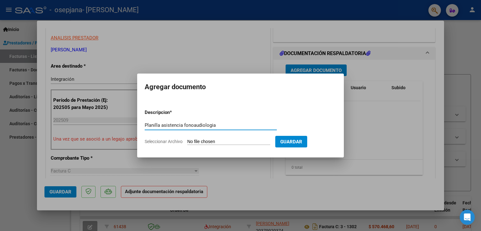
type input "Planilla asistencia fonoaudiologia"
click at [213, 145] on input "Seleccionar Archivo" at bounding box center [228, 142] width 83 height 6
type input "C:\fakepath\Planilla [PERSON_NAME] fono.pdf"
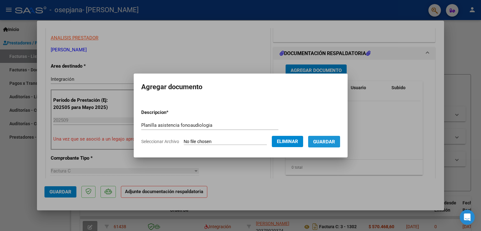
click at [321, 140] on span "Guardar" at bounding box center [324, 142] width 22 height 6
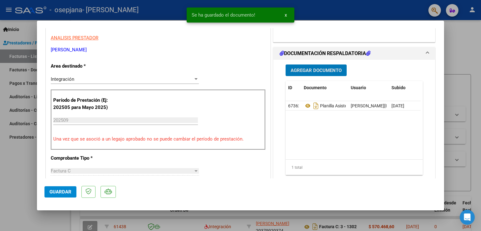
click at [60, 188] on button "Guardar" at bounding box center [60, 191] width 32 height 11
click at [469, 58] on div at bounding box center [240, 115] width 481 height 231
type input "$ 0,00"
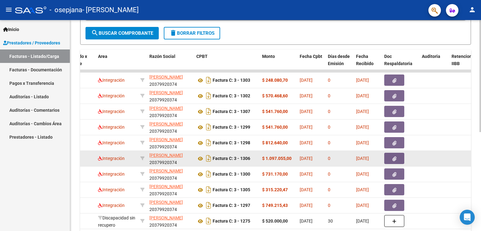
scroll to position [30, 0]
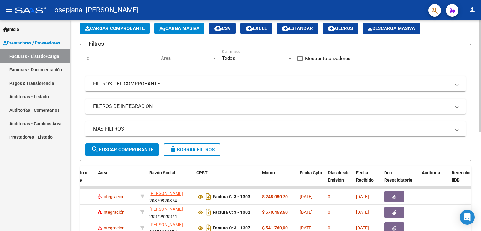
click at [123, 28] on span "Cargar Comprobante" at bounding box center [114, 29] width 59 height 6
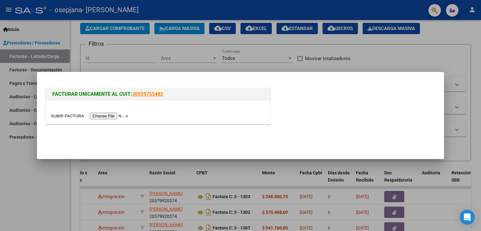
click at [127, 117] on input "file" at bounding box center [90, 116] width 79 height 7
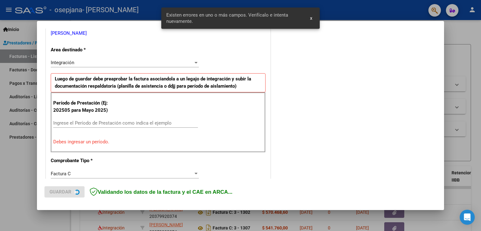
scroll to position [131, 0]
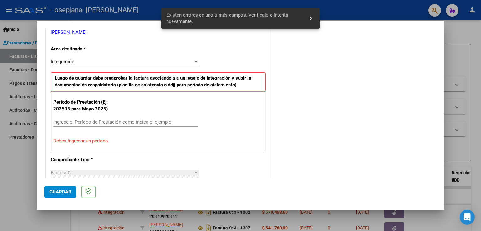
click at [61, 118] on div "Ingrese el Período de Prestación como indica el ejemplo" at bounding box center [125, 121] width 145 height 9
click at [66, 120] on input "Ingrese el Período de Prestación como indica el ejemplo" at bounding box center [125, 122] width 145 height 6
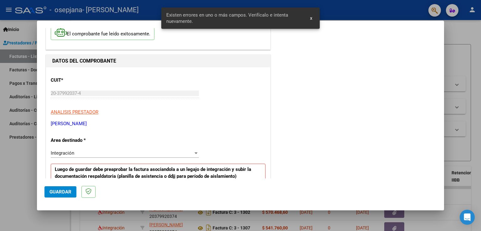
scroll to position [63, 0]
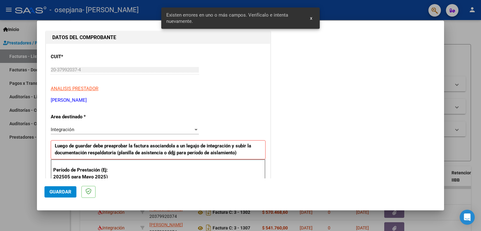
click at [101, 131] on div "Integración" at bounding box center [122, 130] width 142 height 6
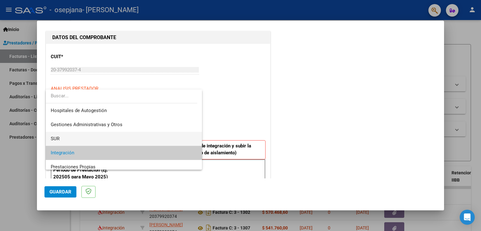
scroll to position [46, 0]
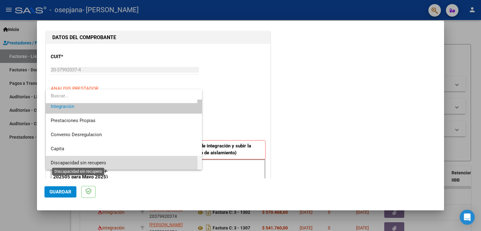
click at [96, 164] on span "Discapacidad sin recupero" at bounding box center [78, 163] width 55 height 6
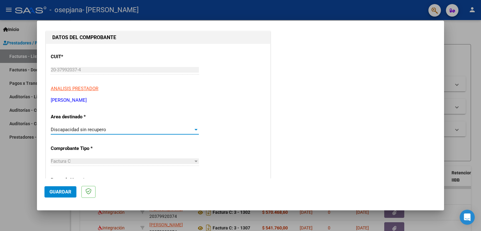
scroll to position [338, 0]
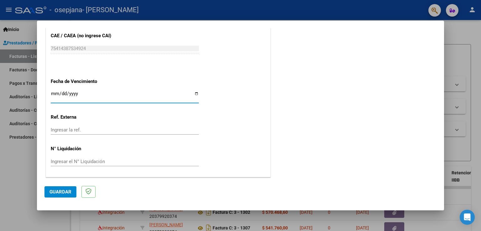
click at [55, 92] on input "Ingresar la fecha" at bounding box center [125, 96] width 148 height 10
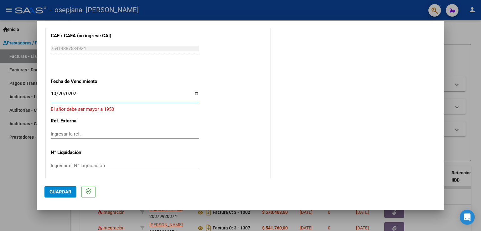
type input "[DATE]"
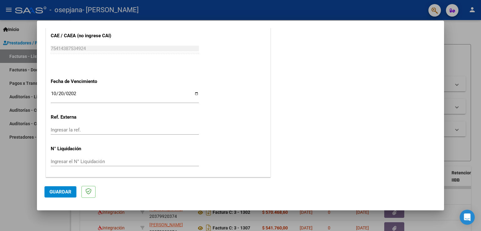
click at [54, 191] on span "Guardar" at bounding box center [60, 192] width 22 height 6
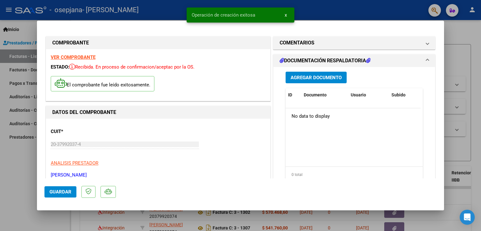
click at [64, 193] on span "Guardar" at bounding box center [60, 192] width 22 height 6
type input "$ 0,00"
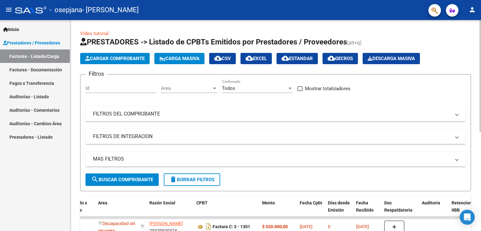
click at [107, 56] on span "Cargar Comprobante" at bounding box center [114, 59] width 59 height 6
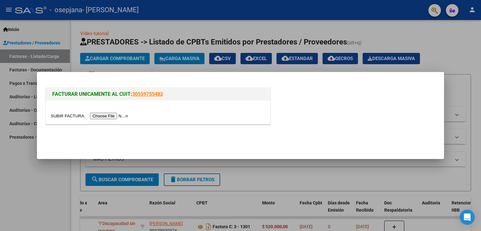
click at [109, 113] on input "file" at bounding box center [90, 116] width 79 height 7
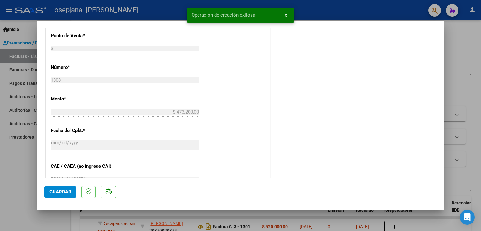
scroll to position [344, 0]
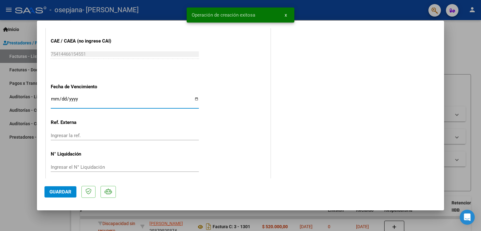
click at [53, 101] on input "Ingresar la fecha" at bounding box center [125, 101] width 148 height 10
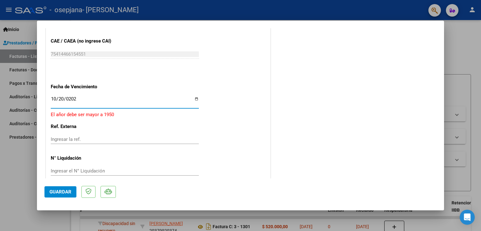
type input "[DATE]"
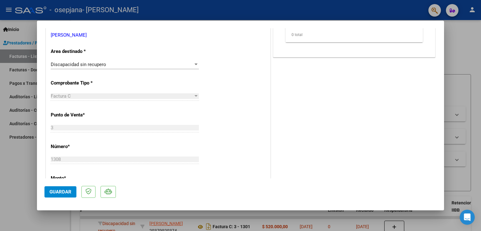
scroll to position [0, 0]
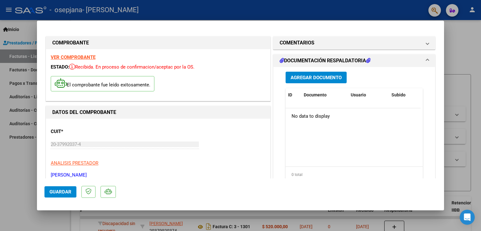
click at [327, 85] on div "Agregar Documento ID Documento Usuario Subido Acción No data to display 0 total…" at bounding box center [354, 129] width 146 height 125
click at [328, 72] on button "Agregar Documento" at bounding box center [315, 78] width 61 height 12
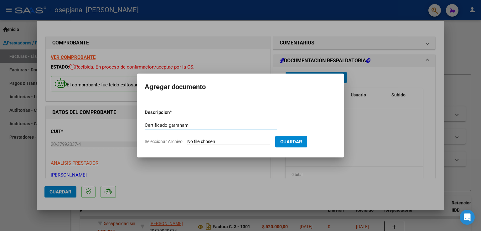
type input "Certificado garraham"
click at [222, 141] on input "Seleccionar Archivo" at bounding box center [228, 142] width 83 height 6
type input "C:\fakepath\WhatsApp Image [DATE] 22.53.30.jpeg"
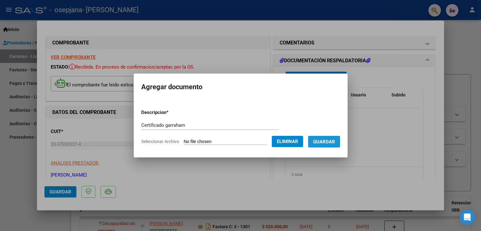
click at [335, 143] on span "Guardar" at bounding box center [324, 142] width 22 height 6
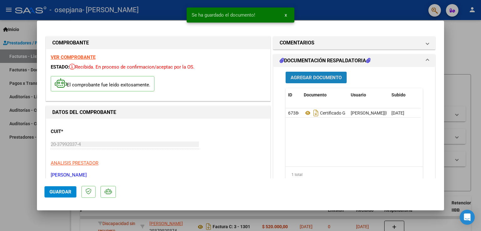
click at [322, 76] on span "Agregar Documento" at bounding box center [315, 78] width 51 height 6
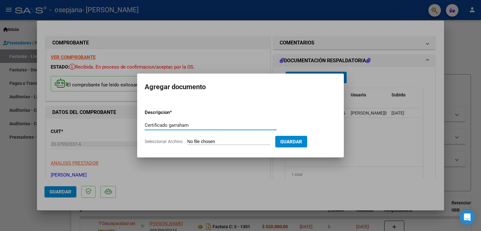
type input "Certificado garraham"
click at [222, 140] on input "Seleccionar Archivo" at bounding box center [228, 142] width 83 height 6
type input "C:\fakepath\WhatsApp Image [DATE] 22.53.57.jpeg"
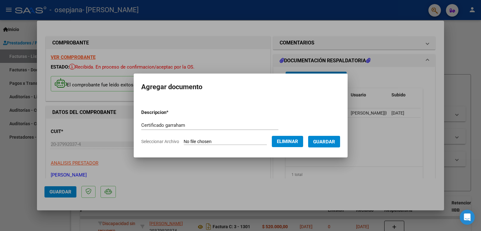
click at [335, 146] on button "Guardar" at bounding box center [324, 142] width 32 height 12
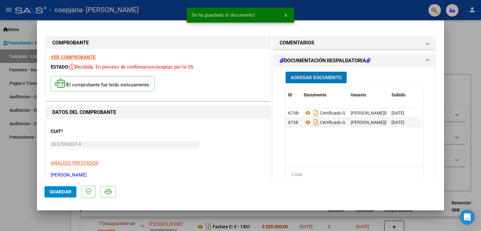
click at [317, 78] on span "Agregar Documento" at bounding box center [315, 78] width 51 height 6
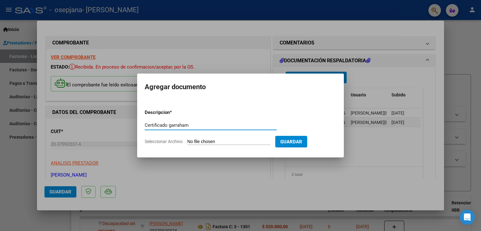
type input "Certificado garraham"
click at [249, 139] on input "Seleccionar Archivo" at bounding box center [228, 142] width 83 height 6
type input "C:\fakepath\WhatsApp Image [DATE] 22.54.14.jpeg"
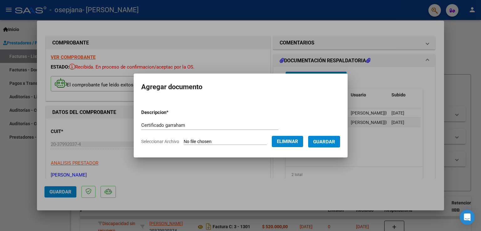
click at [337, 147] on button "Guardar" at bounding box center [324, 142] width 32 height 12
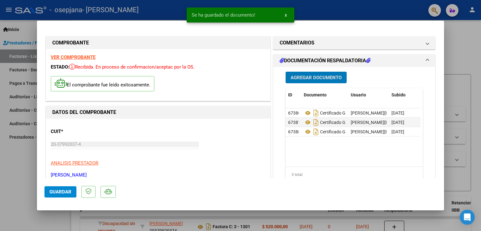
click at [61, 189] on span "Guardar" at bounding box center [60, 192] width 22 height 6
type input "$ 0,00"
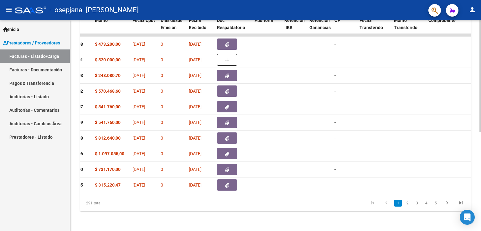
scroll to position [0, 259]
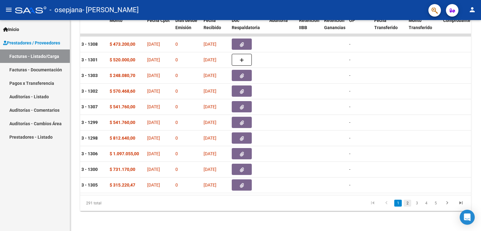
click at [409, 200] on link "2" at bounding box center [407, 203] width 8 height 7
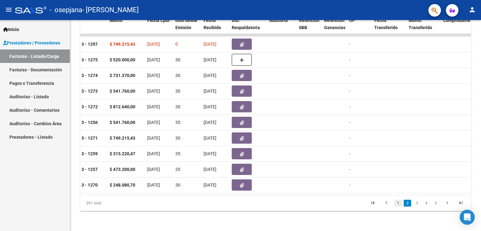
click at [398, 204] on link "1" at bounding box center [398, 203] width 8 height 7
